Goal: Information Seeking & Learning: Learn about a topic

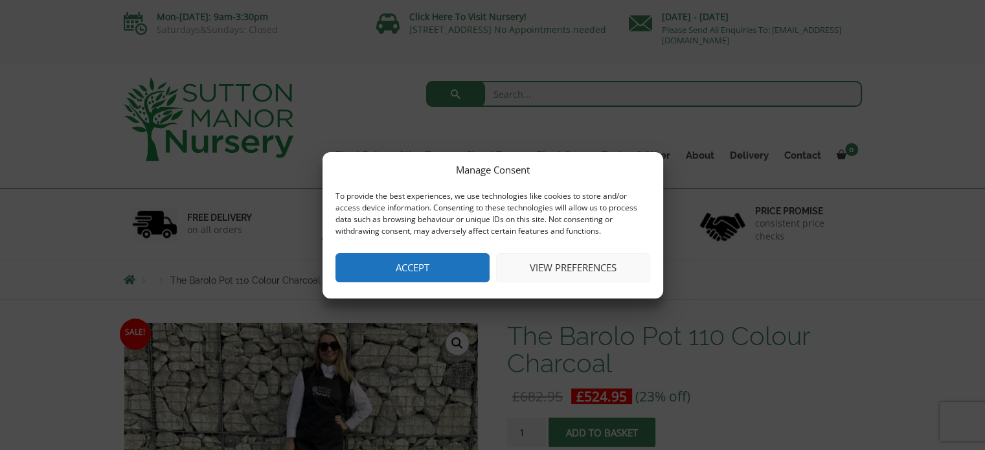
click at [466, 279] on button "Accept" at bounding box center [412, 267] width 154 height 29
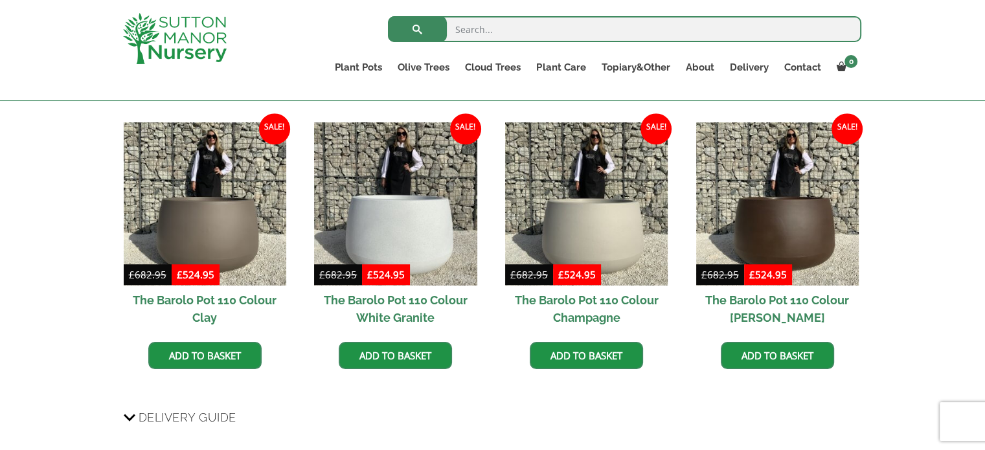
scroll to position [1069, 0]
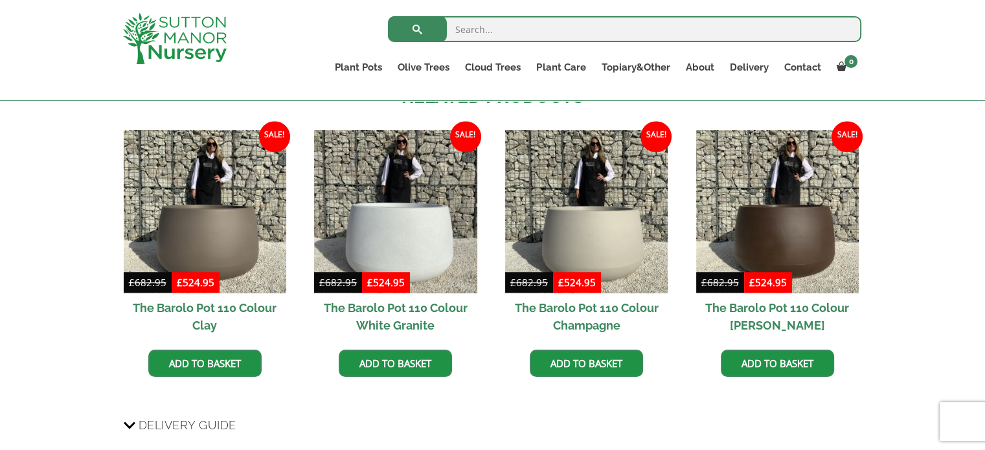
drag, startPoint x: 198, startPoint y: 167, endPoint x: 686, endPoint y: 178, distance: 488.4
click at [686, 178] on ul "Sale! £ 682.95 Original price was: £682.95. £ 524.95 Current price is: £524.95.…" at bounding box center [493, 266] width 738 height 273
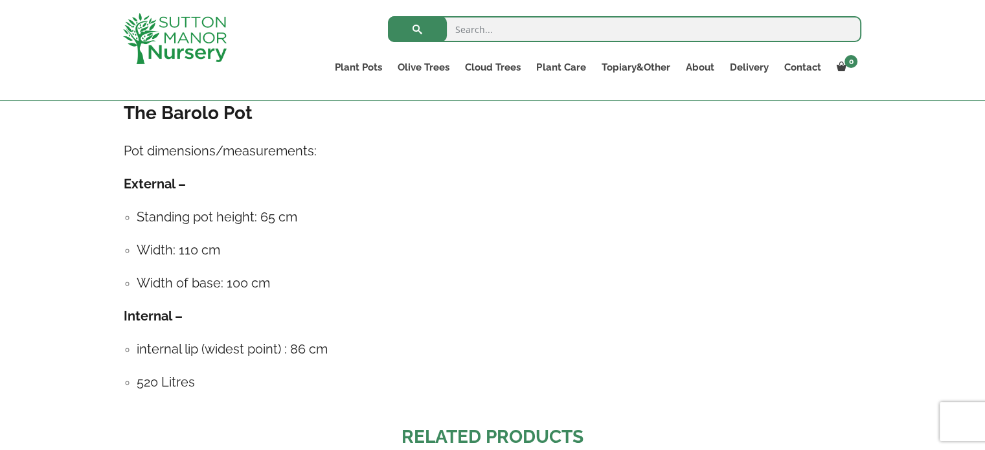
scroll to position [727, 0]
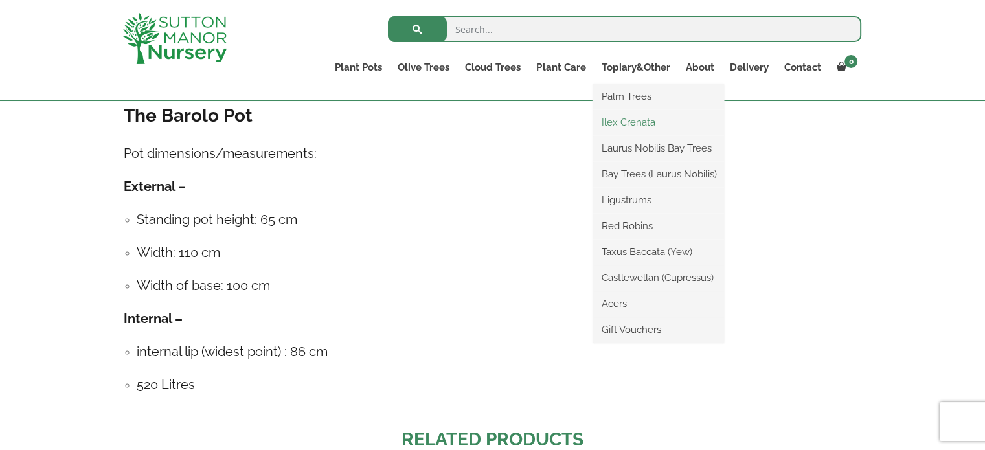
click at [648, 113] on link "Ilex Crenata" at bounding box center [658, 122] width 131 height 19
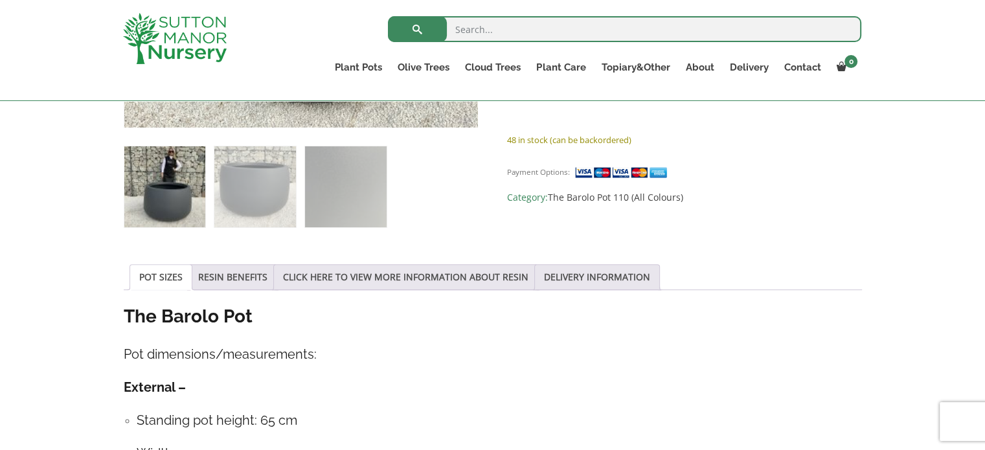
scroll to position [594, 0]
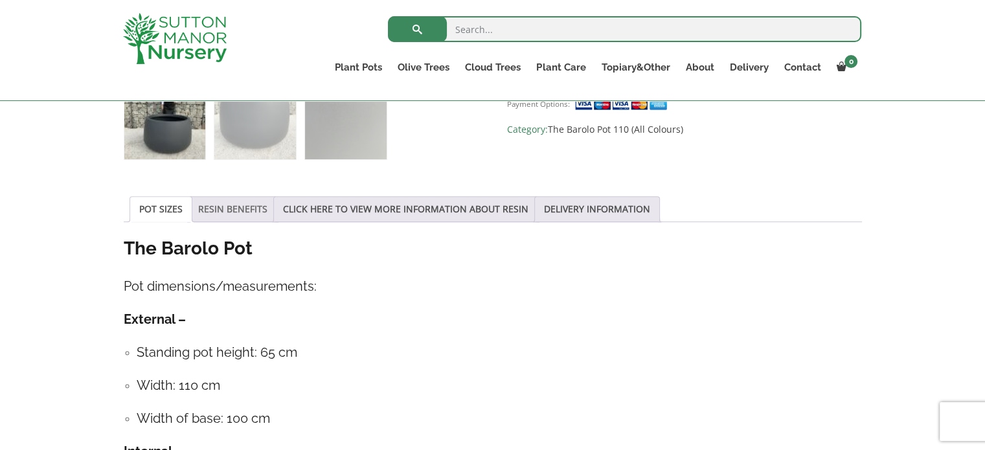
click at [251, 207] on link "RESIN BENEFITS" at bounding box center [232, 209] width 69 height 25
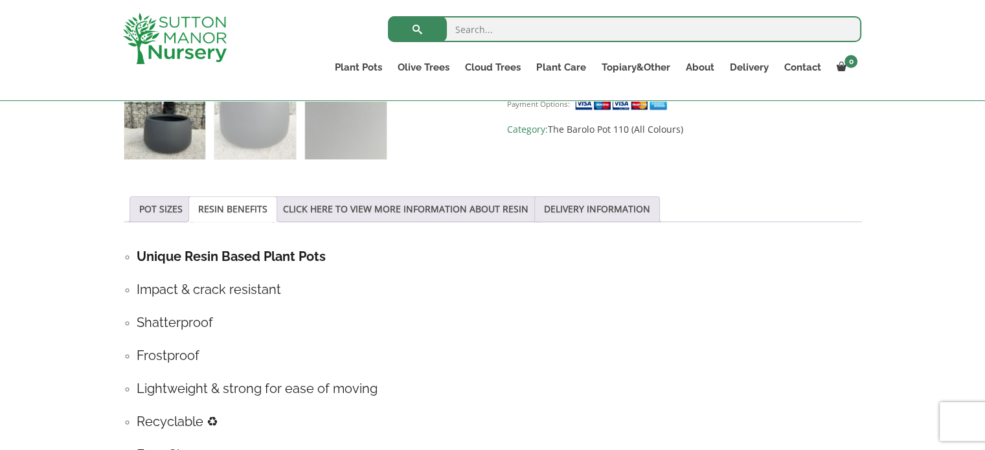
drag, startPoint x: 984, startPoint y: 144, endPoint x: 987, endPoint y: 160, distance: 15.8
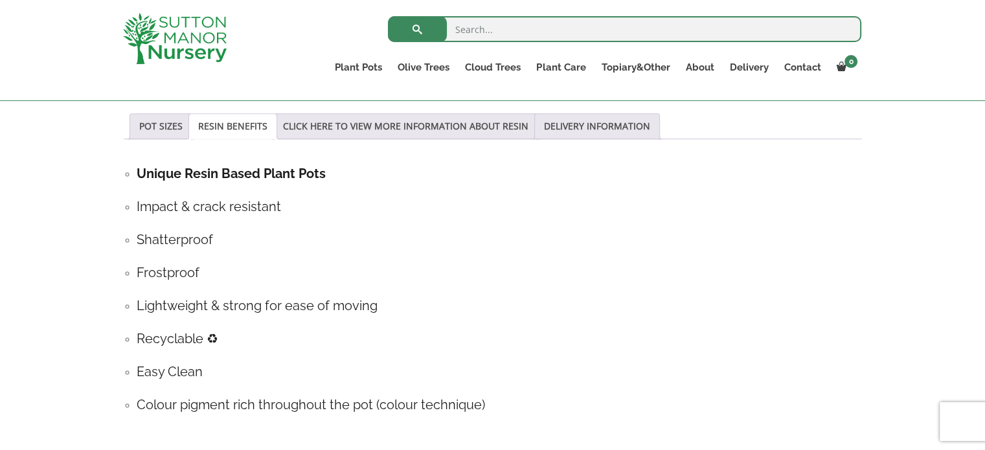
scroll to position [672, 0]
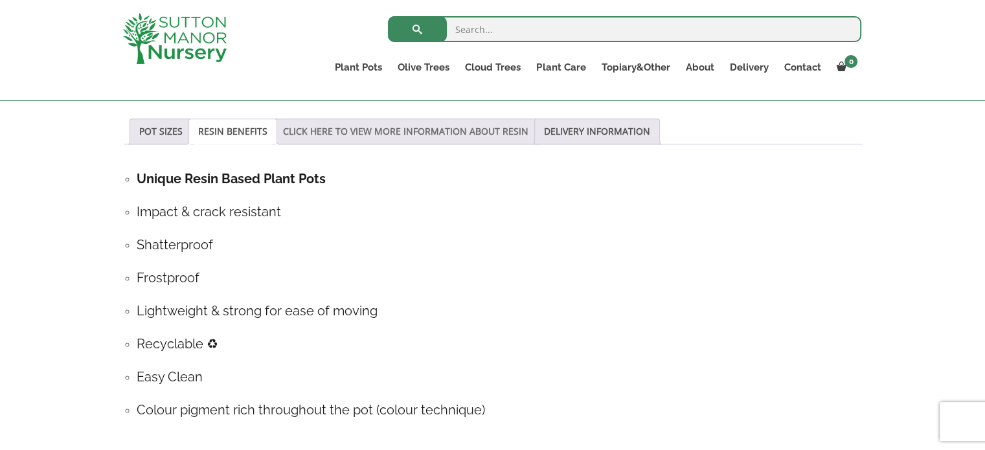
click at [488, 125] on link "CLICK HERE TO VIEW MORE INFORMATION ABOUT RESIN" at bounding box center [405, 131] width 245 height 25
